Goal: Obtain resource: Download file/media

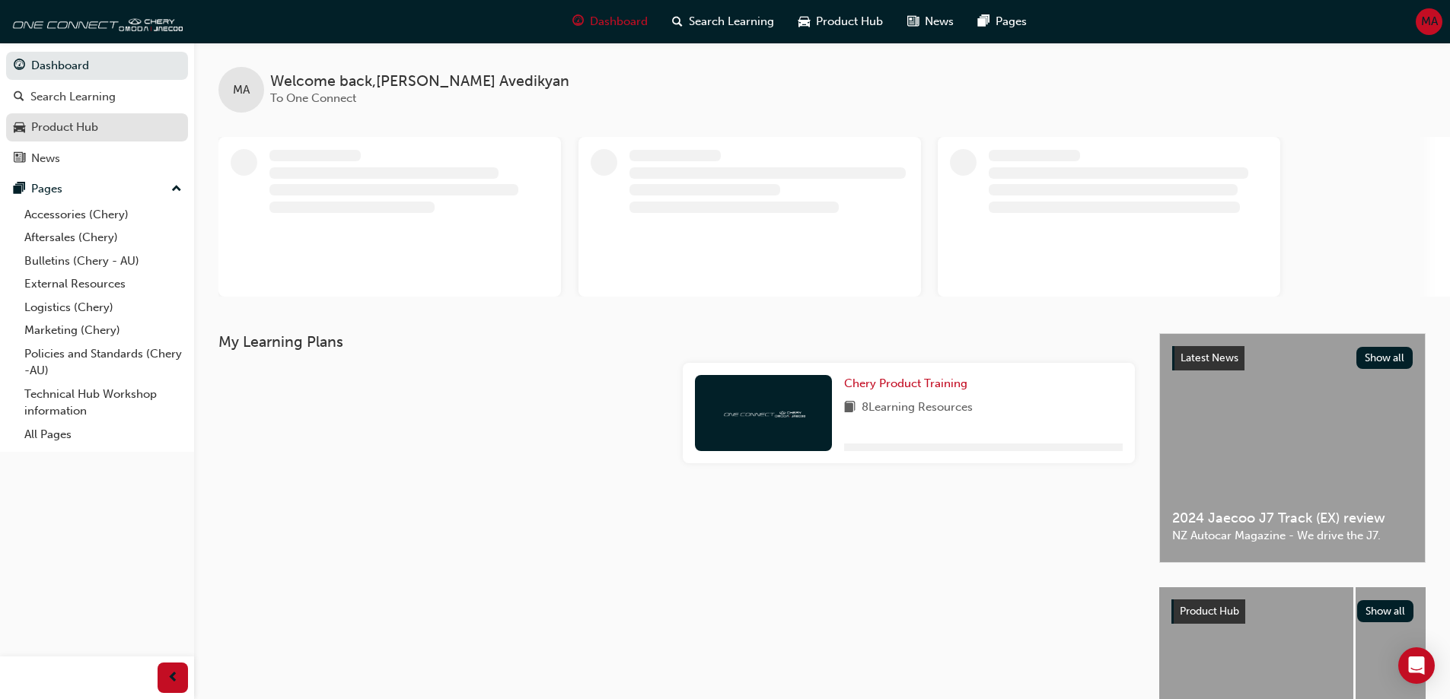
click at [76, 128] on div "Product Hub" at bounding box center [64, 128] width 67 height 18
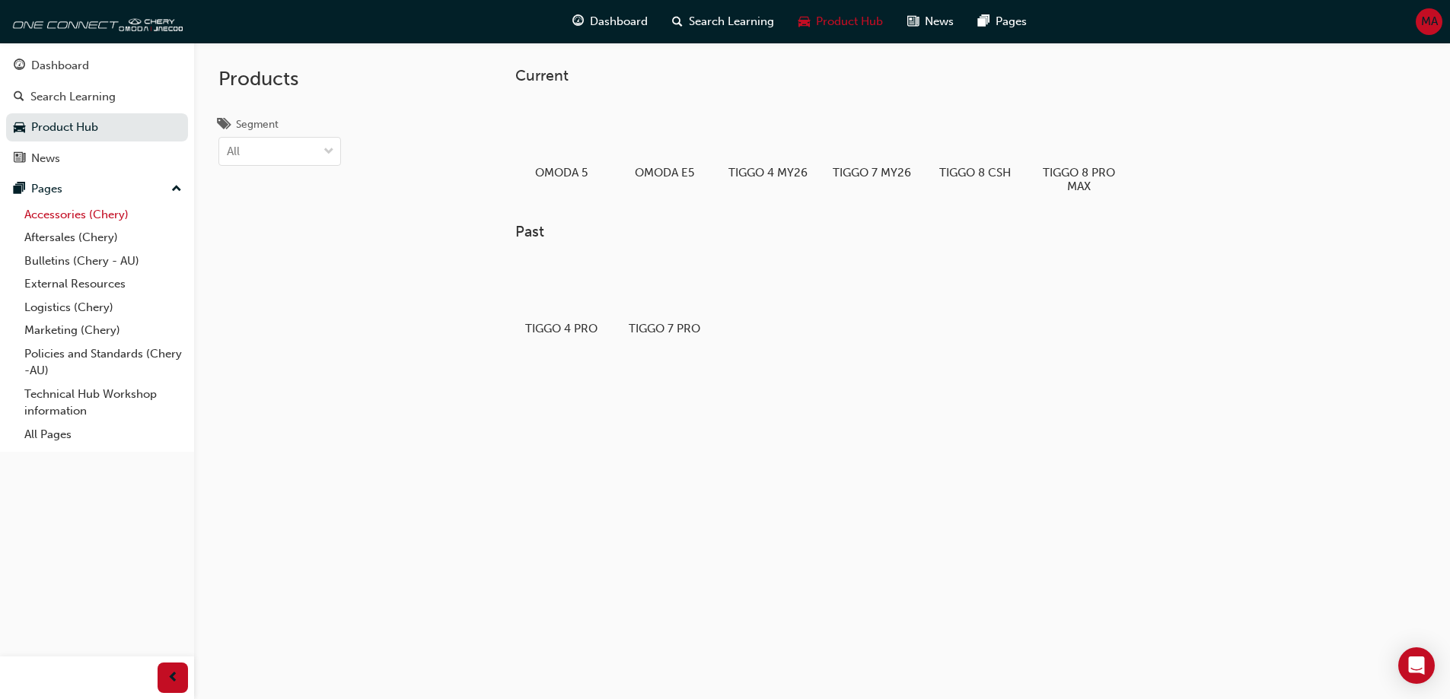
click at [90, 212] on link "Accessories (Chery)" at bounding box center [103, 215] width 170 height 24
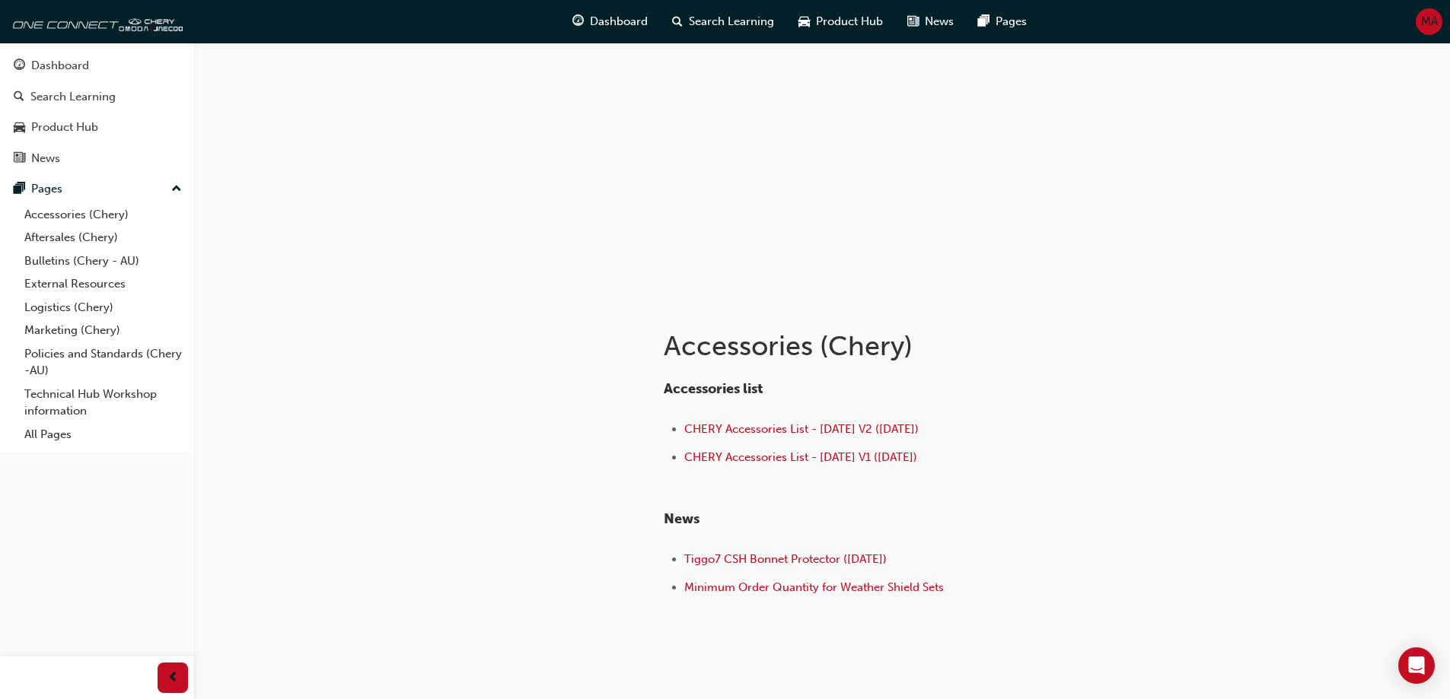
scroll to position [96, 0]
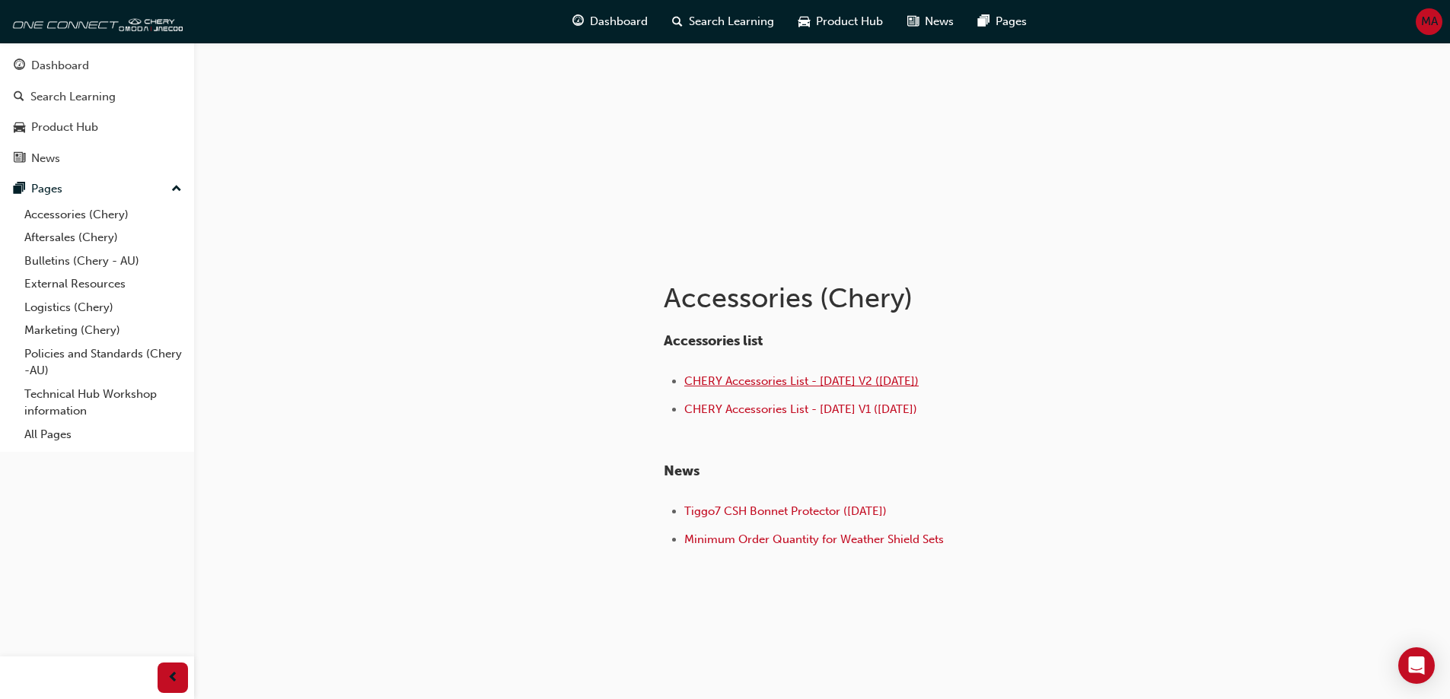
click at [838, 383] on span "CHERY Accessories List - [DATE] V2 ([DATE])" at bounding box center [801, 381] width 234 height 14
